Goal: Task Accomplishment & Management: Use online tool/utility

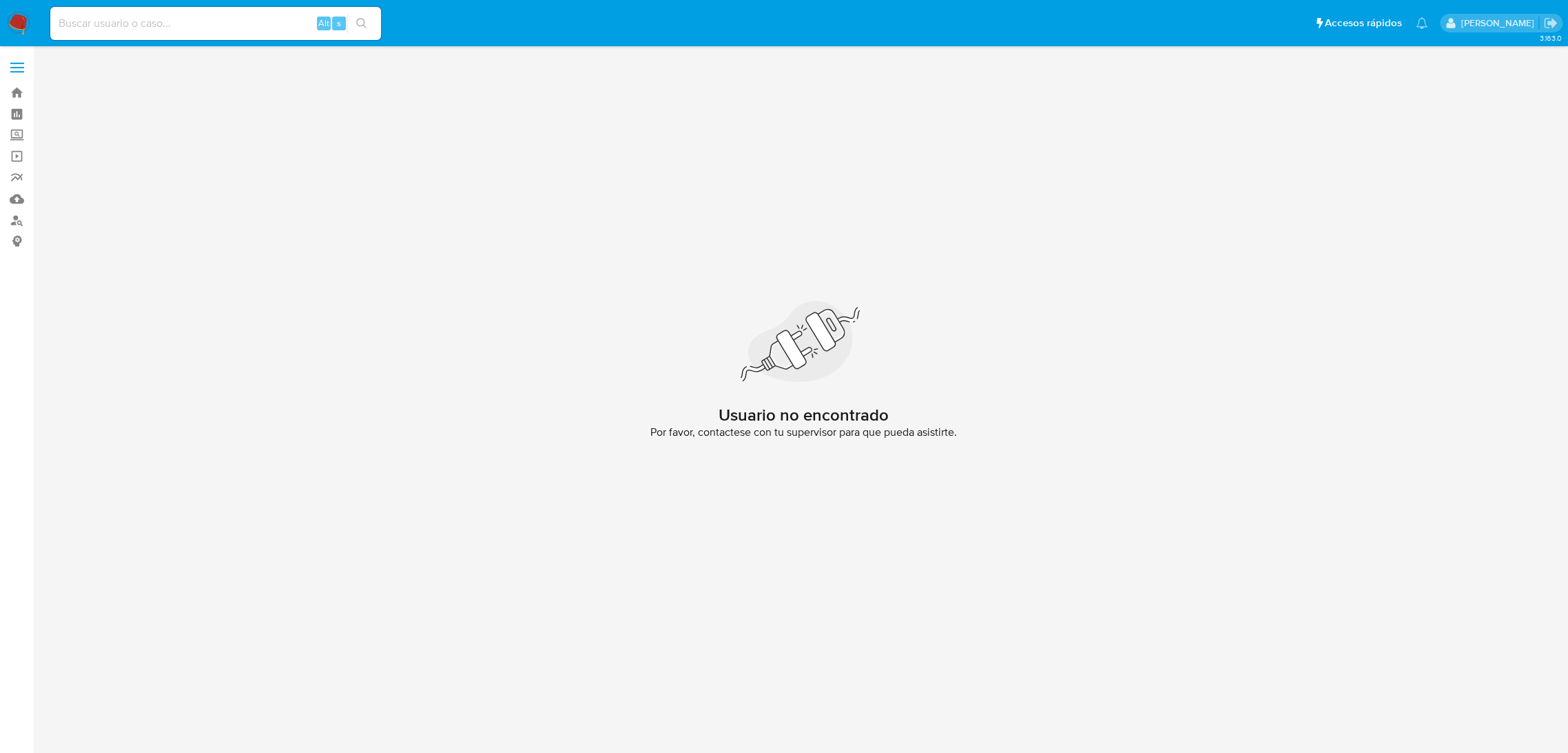
click at [27, 29] on img at bounding box center [18, 23] width 24 height 24
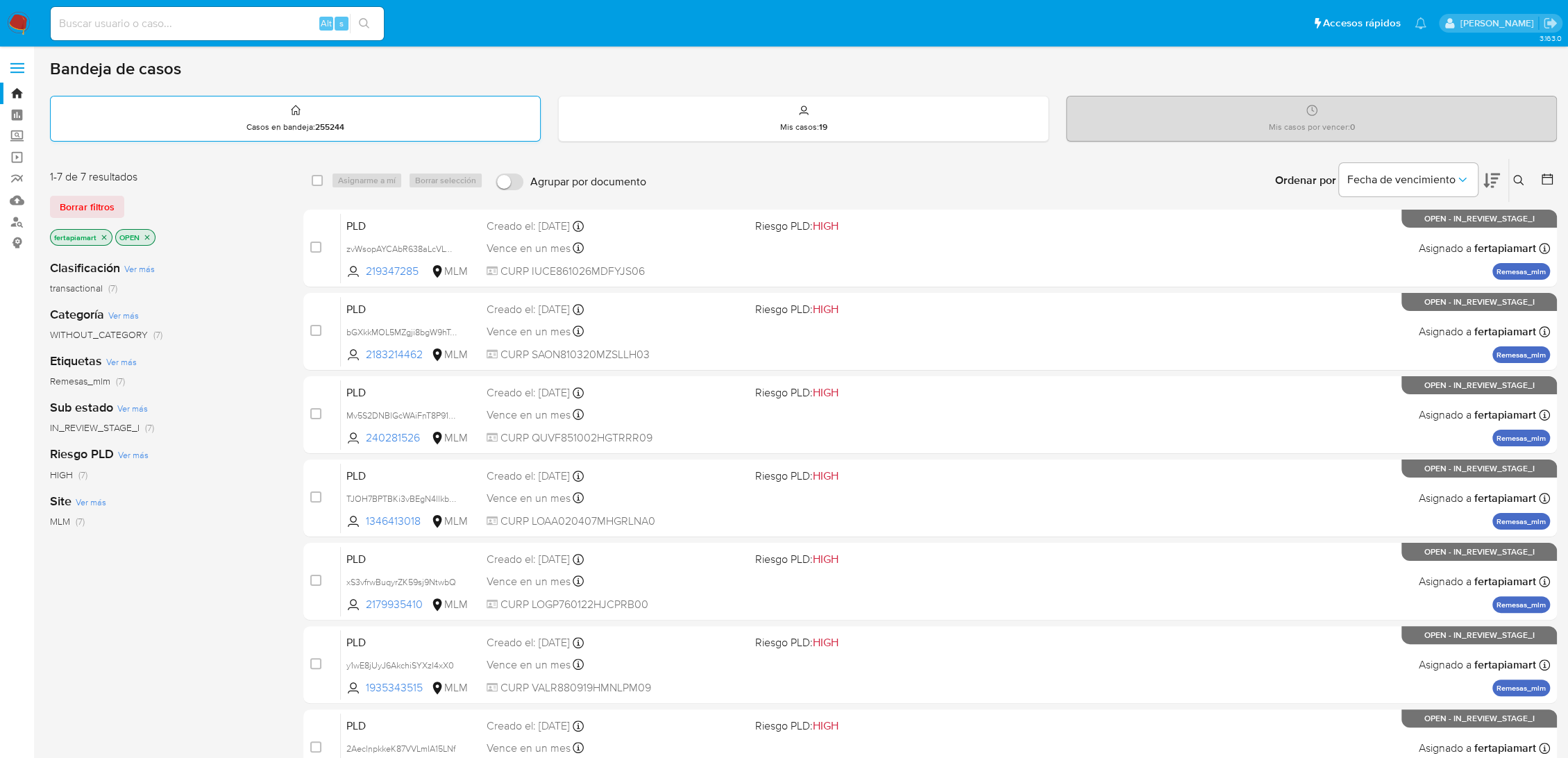
click at [245, 123] on div "Casos en bandeja : 255244" at bounding box center [296, 119] width 489 height 44
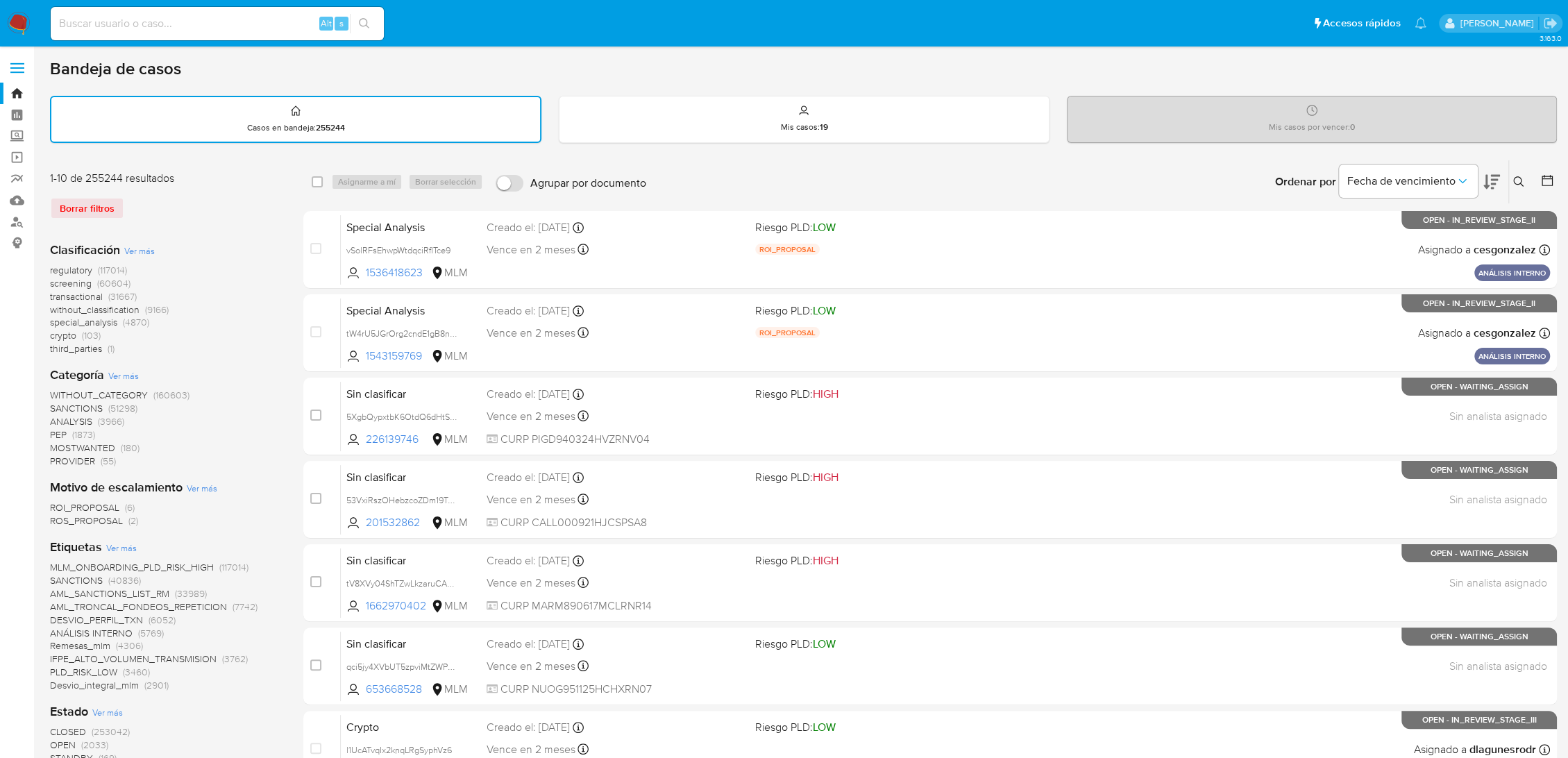
click at [1518, 177] on icon at bounding box center [1517, 181] width 11 height 11
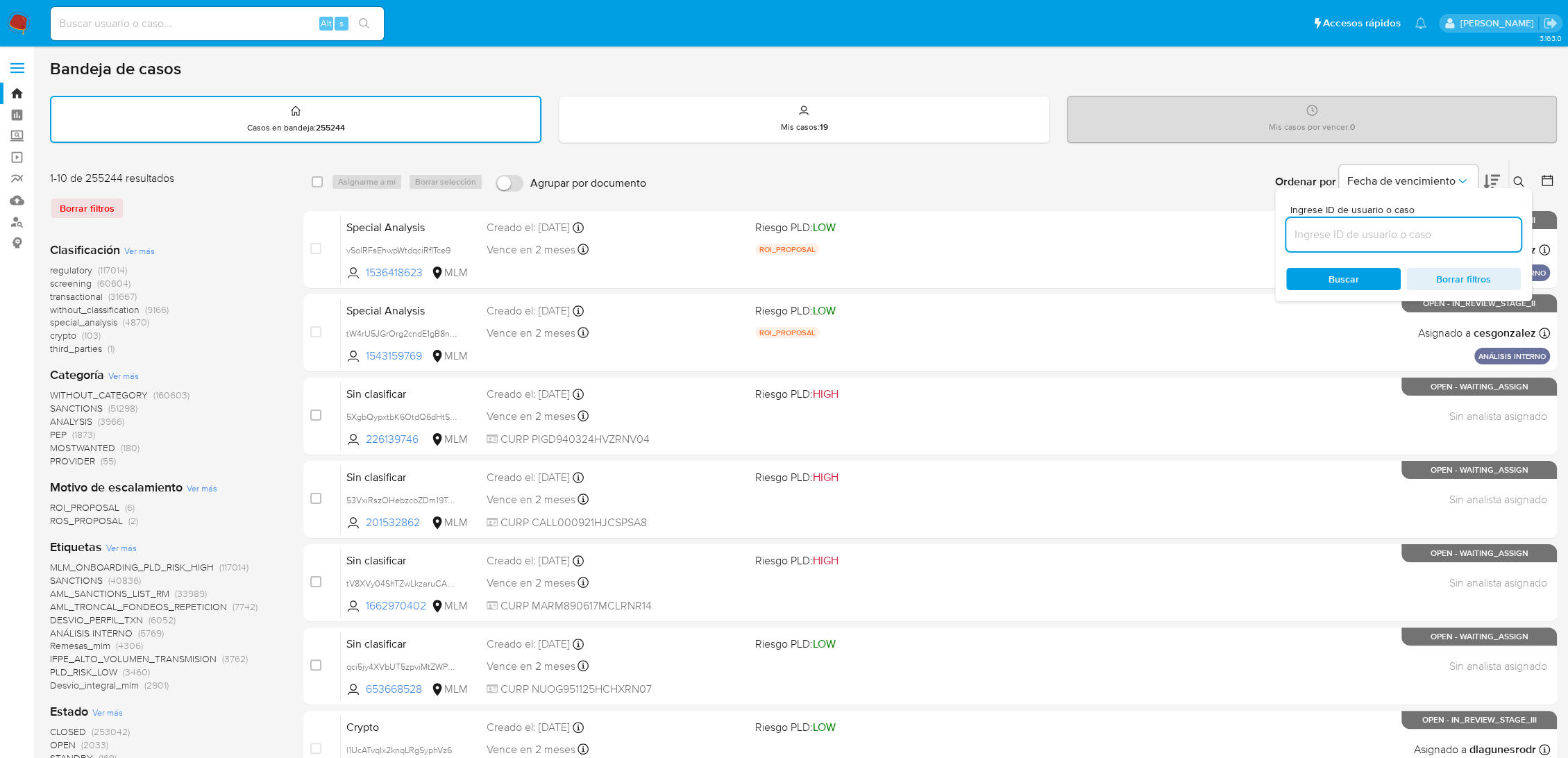
click at [1400, 232] on input at bounding box center [1403, 234] width 234 height 18
type input "1701684022"
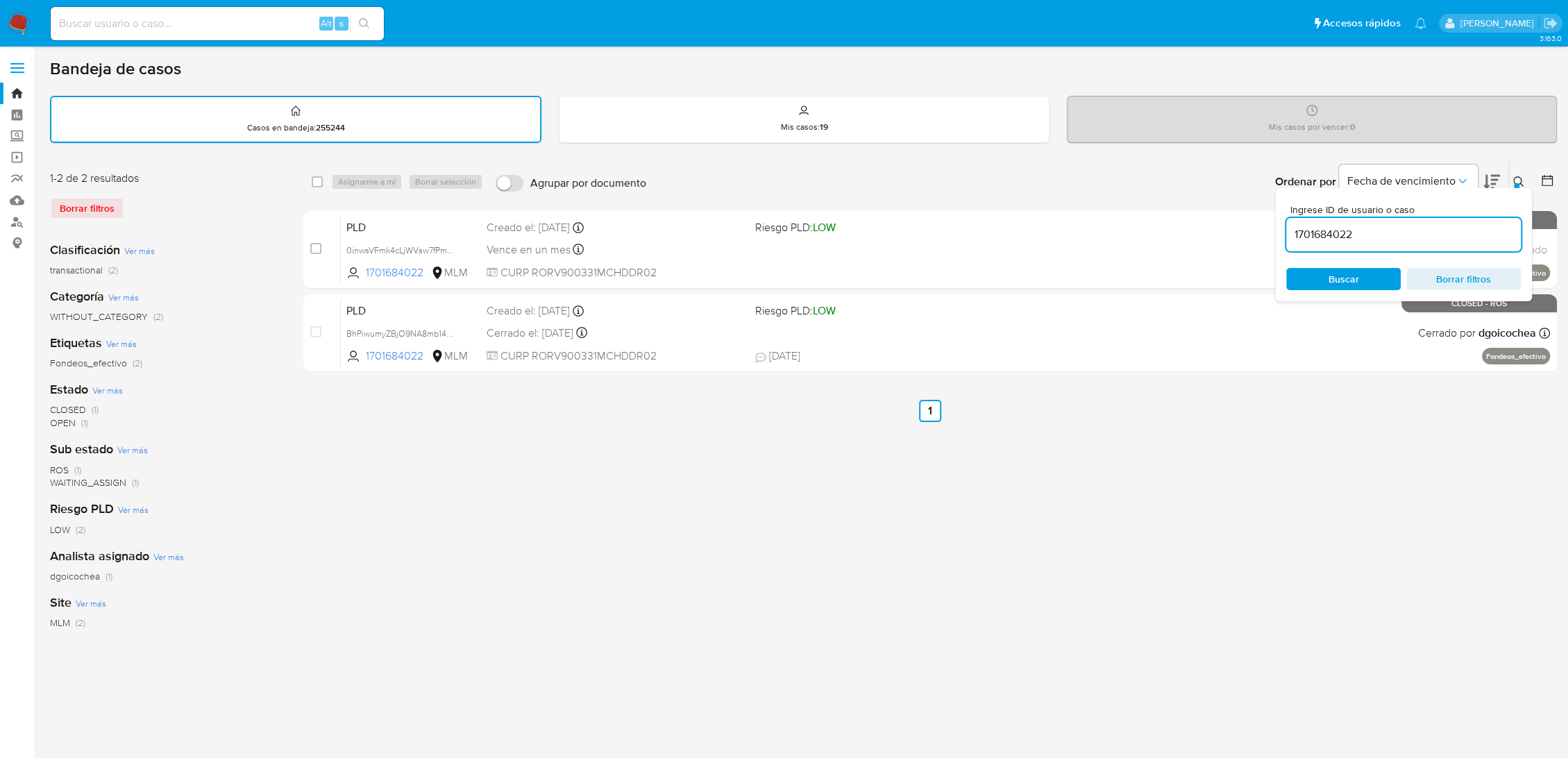
click at [1510, 179] on button at bounding box center [1520, 181] width 23 height 16
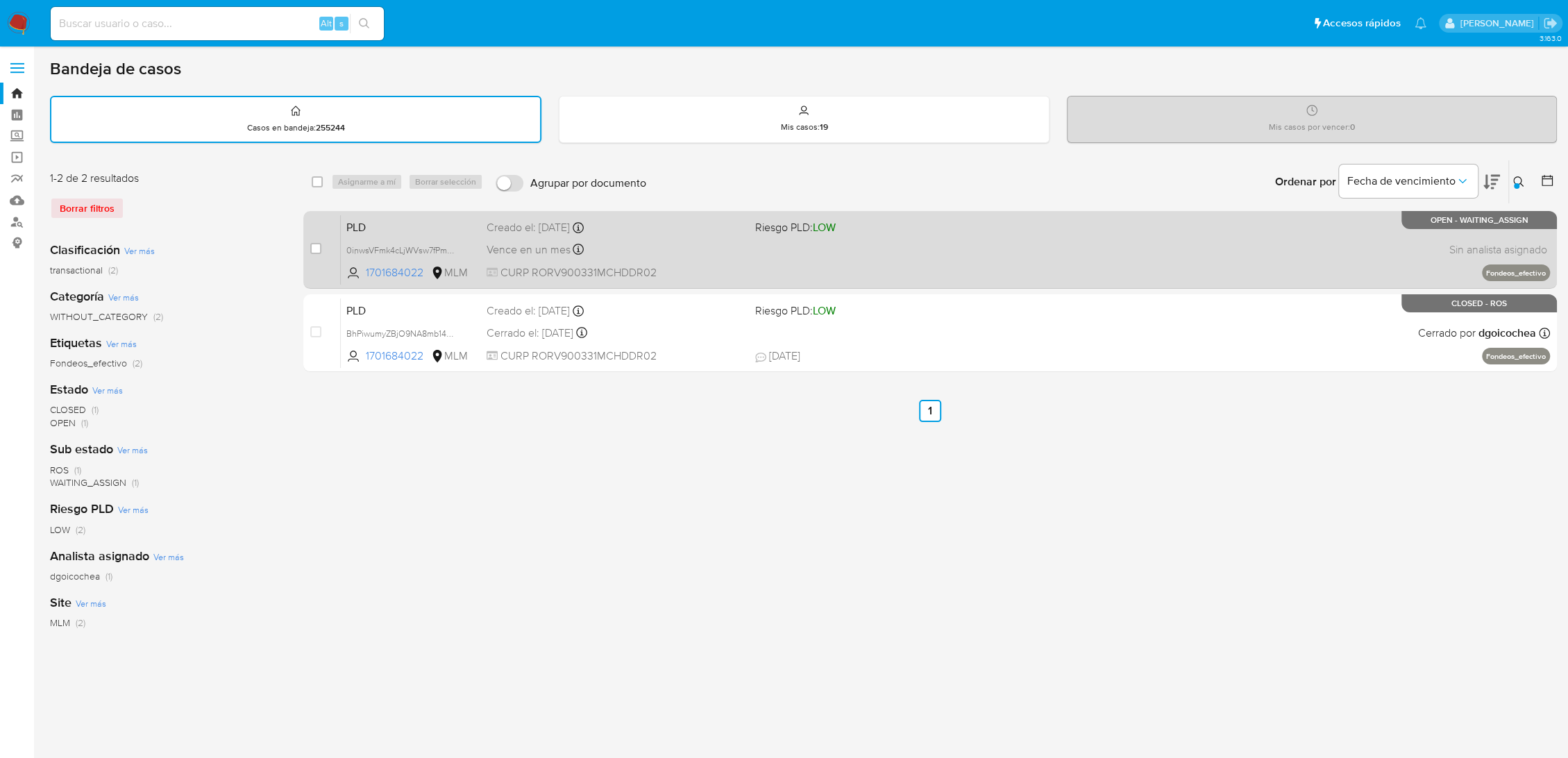
click at [631, 241] on div "Vence en un mes Vence el [DATE] 02:16:36" at bounding box center [615, 249] width 257 height 19
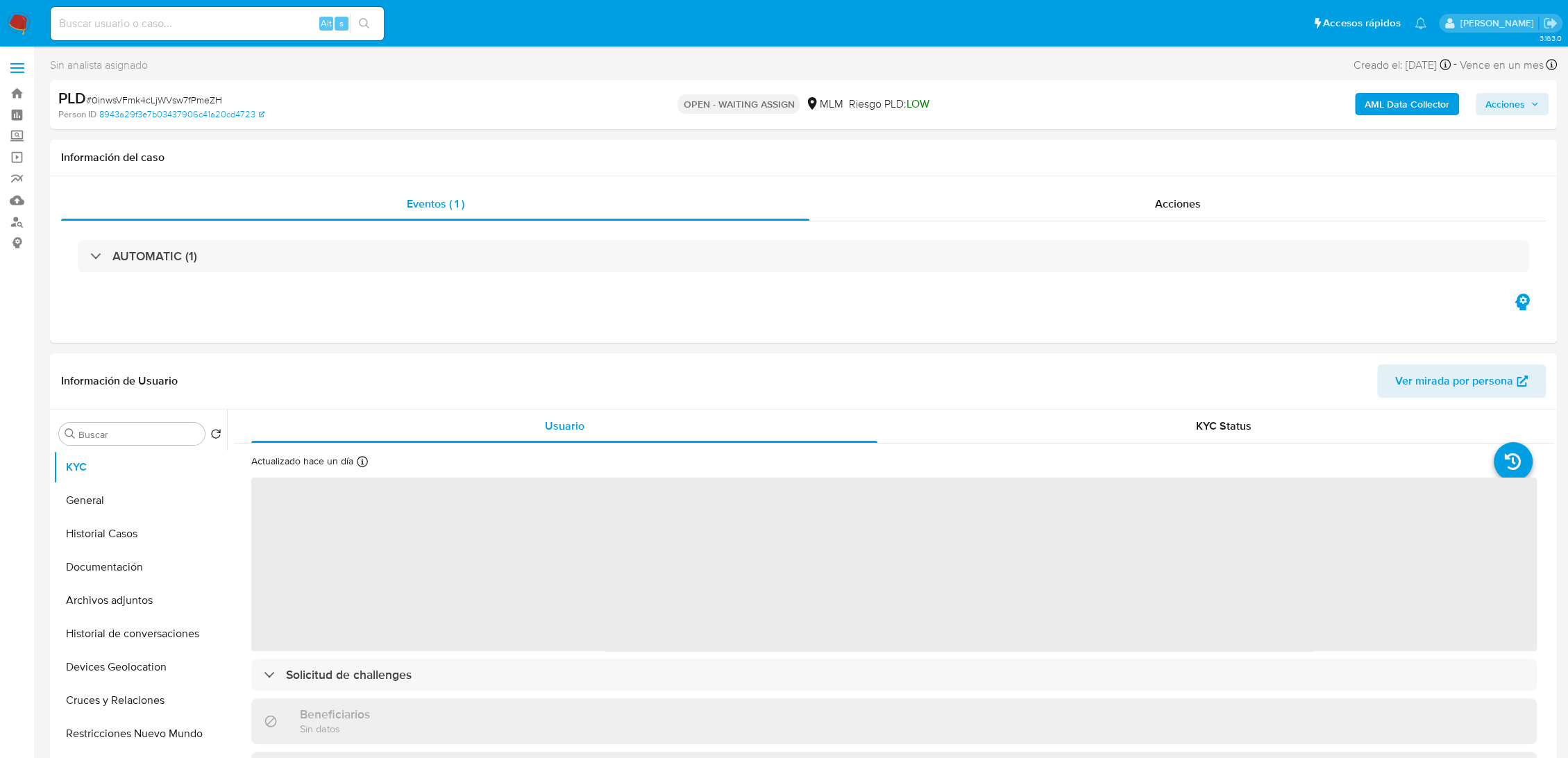
select select "10"
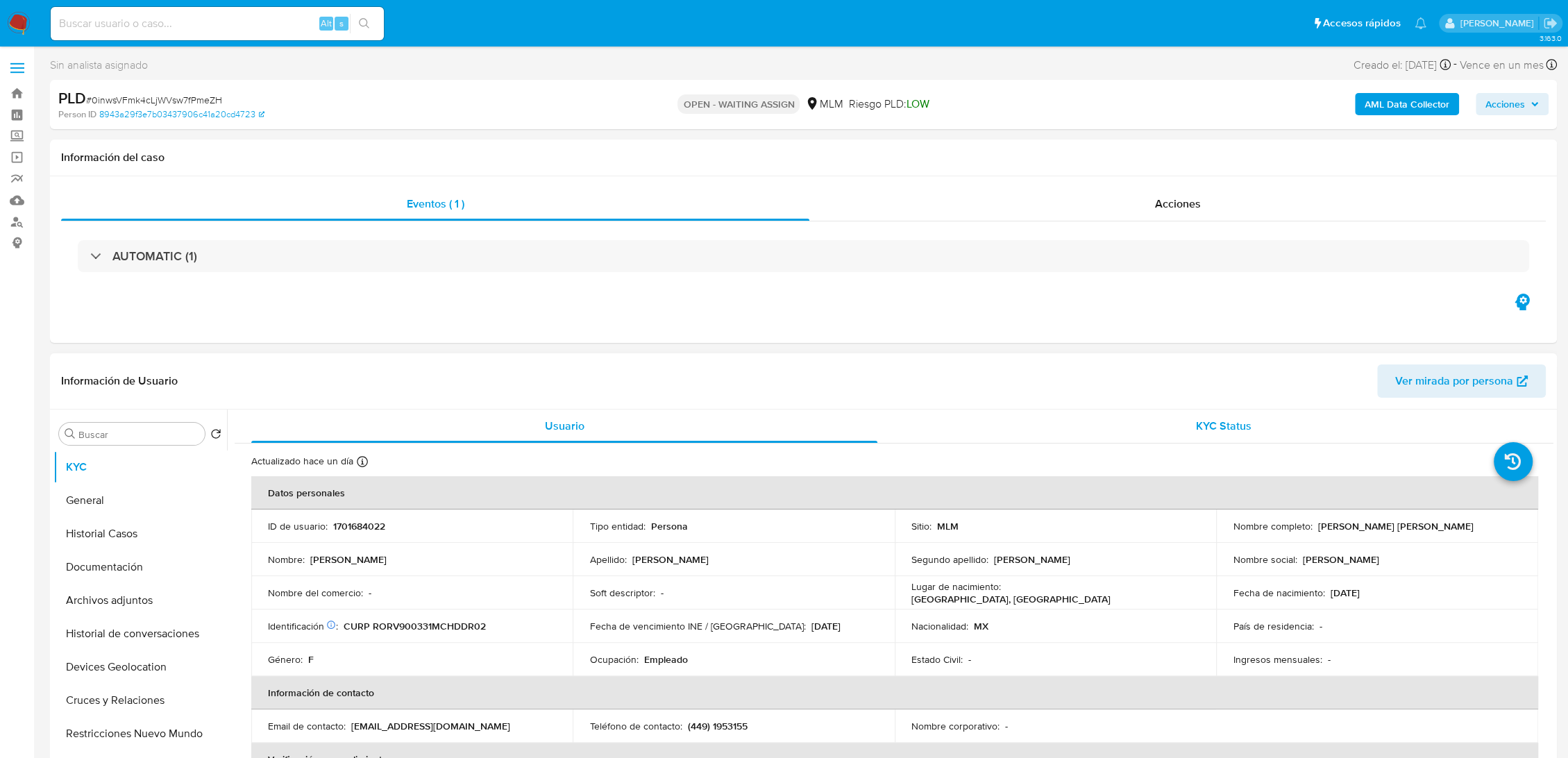
click at [918, 425] on div "KYC Status" at bounding box center [1224, 426] width 626 height 34
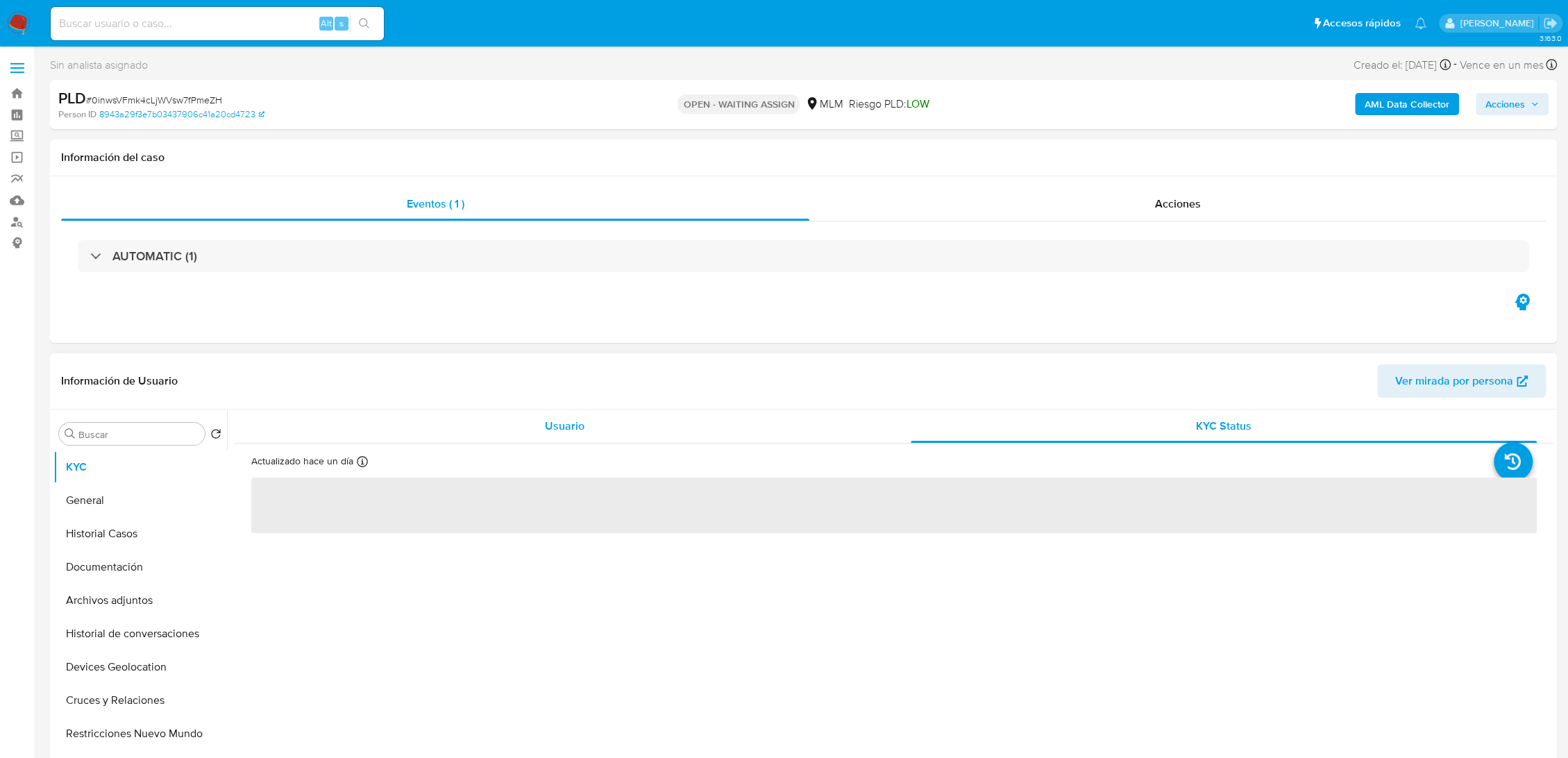
click at [701, 429] on div "Usuario" at bounding box center [564, 426] width 626 height 34
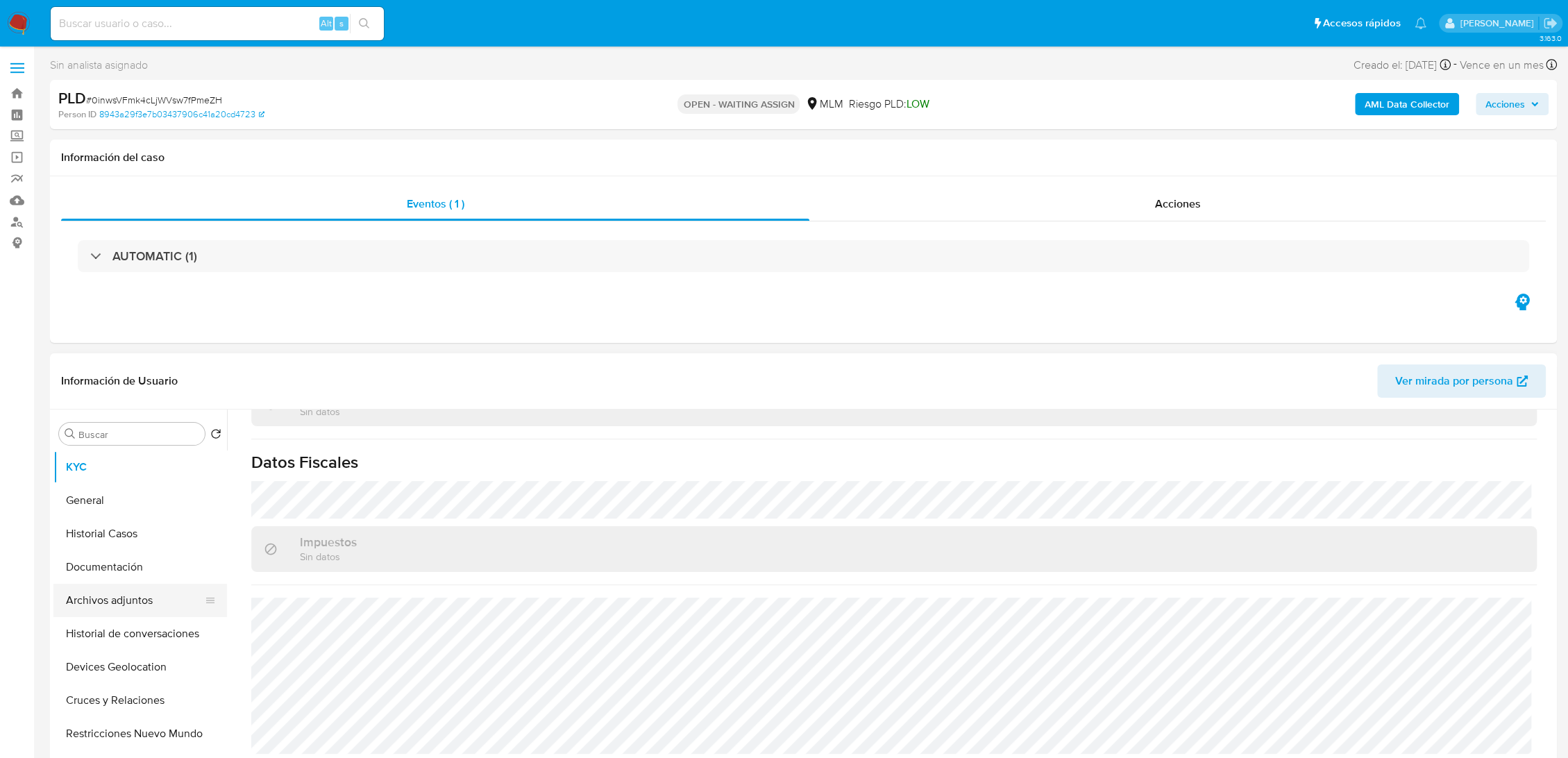
click at [131, 597] on button "Archivos adjuntos" at bounding box center [134, 600] width 162 height 34
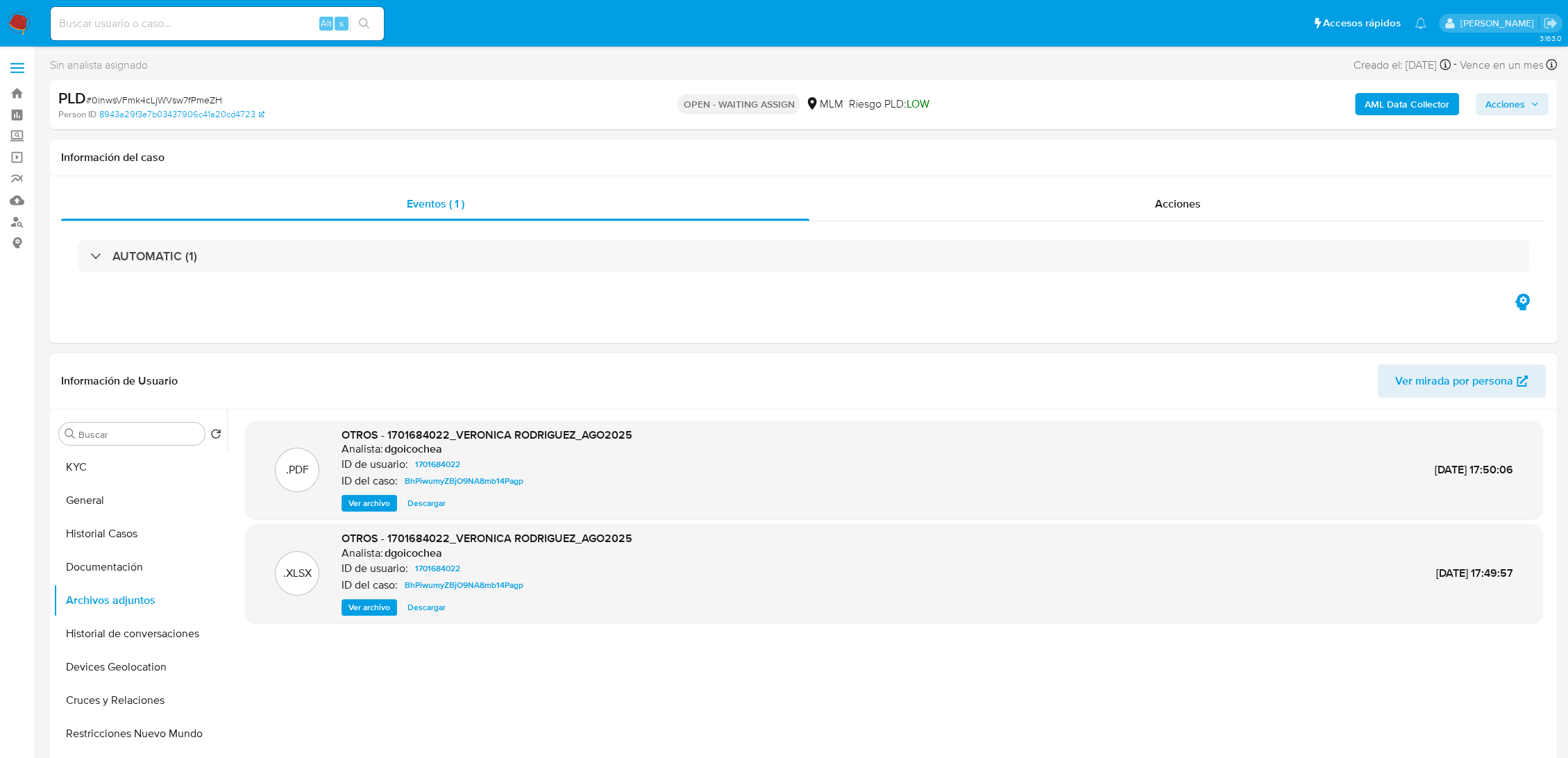
click at [414, 504] on span "Descargar" at bounding box center [426, 503] width 38 height 13
